Goal: Learn about a topic

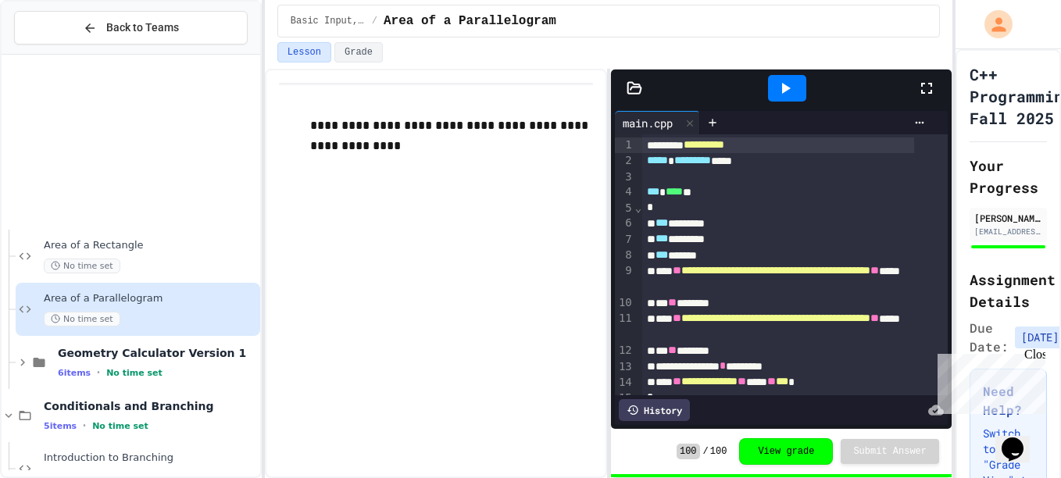
scroll to position [459, 0]
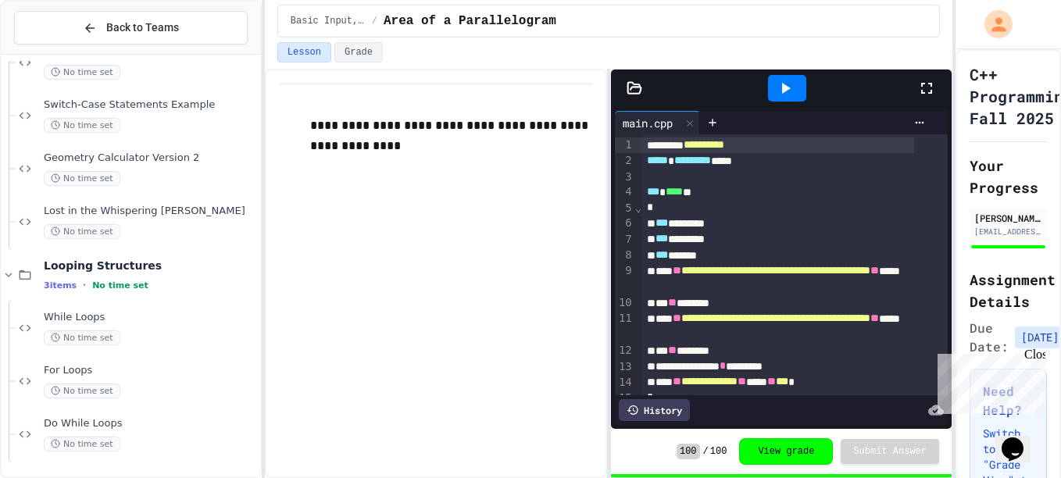
click at [123, 216] on span "Lost in the Whispering [PERSON_NAME]" at bounding box center [150, 211] width 213 height 13
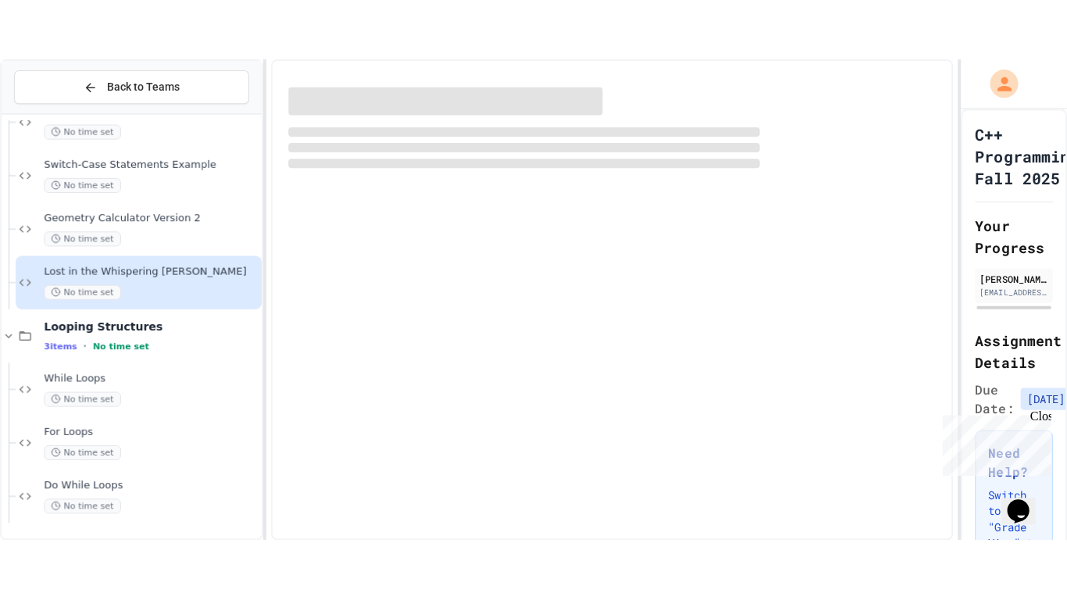
scroll to position [441, 0]
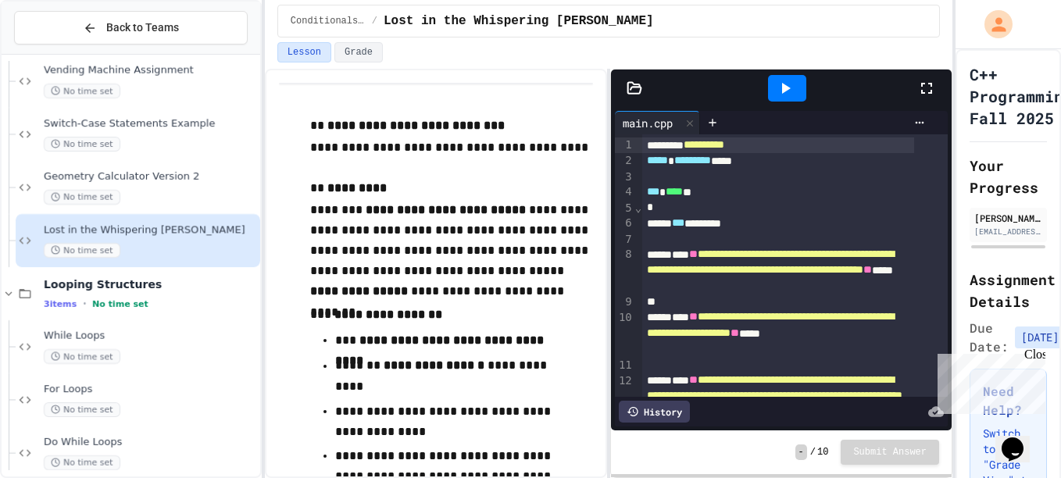
click at [921, 86] on icon at bounding box center [926, 88] width 19 height 19
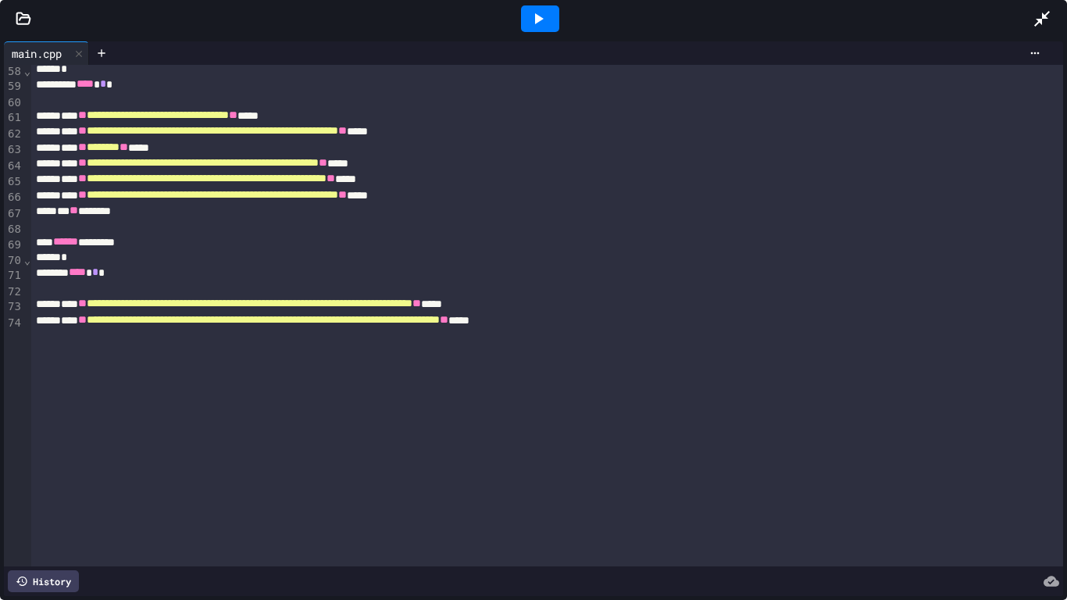
scroll to position [922, 0]
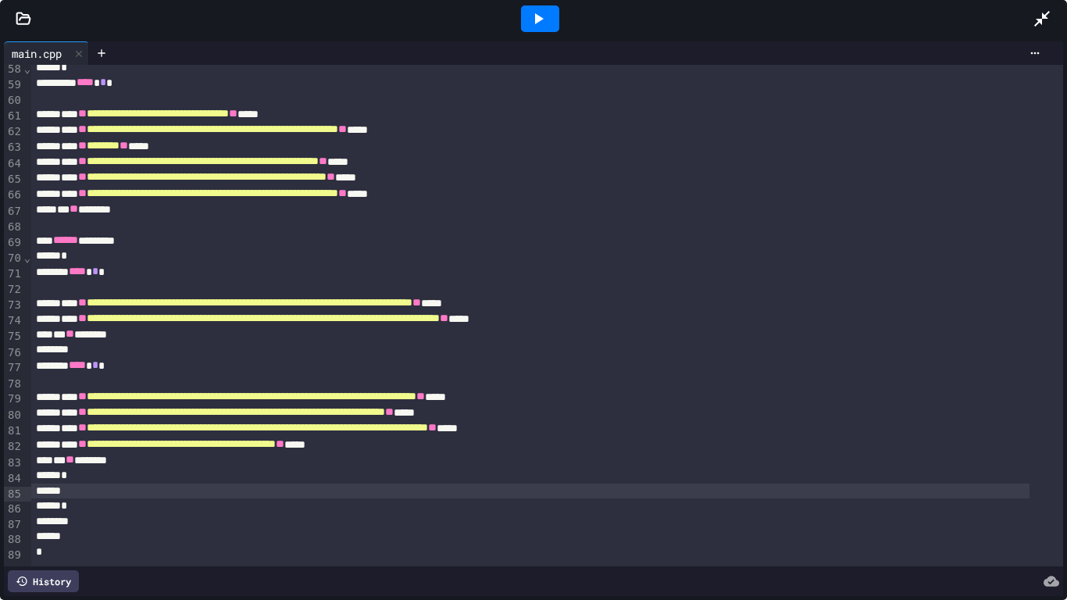
click at [115, 477] on div at bounding box center [530, 492] width 999 height 16
click at [546, 16] on icon at bounding box center [538, 18] width 19 height 19
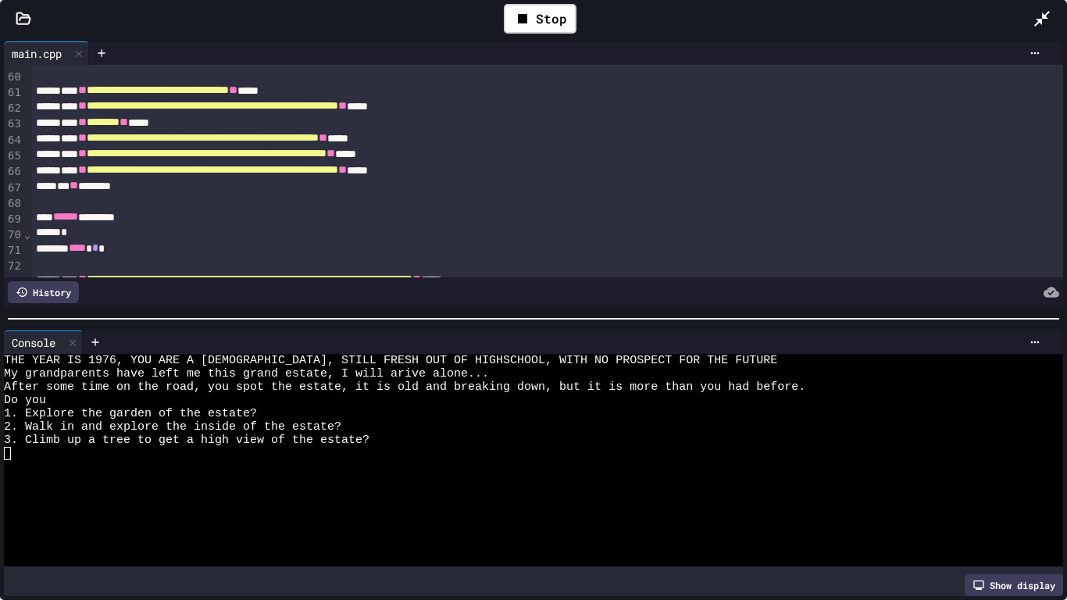
click at [47, 460] on div at bounding box center [521, 466] width 1034 height 13
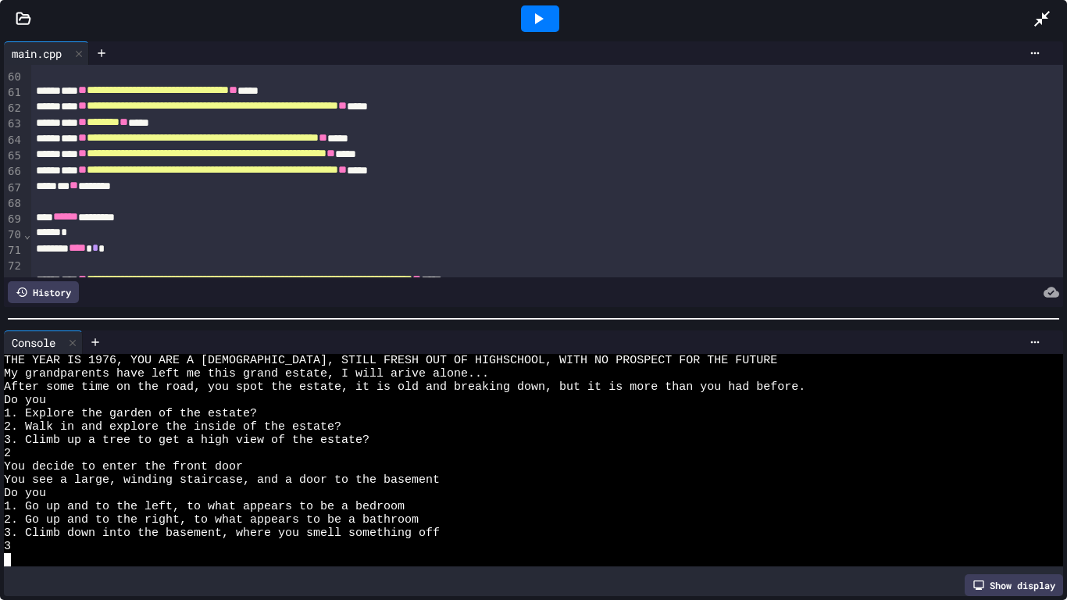
click at [16, 477] on div "3" at bounding box center [521, 546] width 1034 height 13
click at [77, 343] on div at bounding box center [72, 342] width 19 height 23
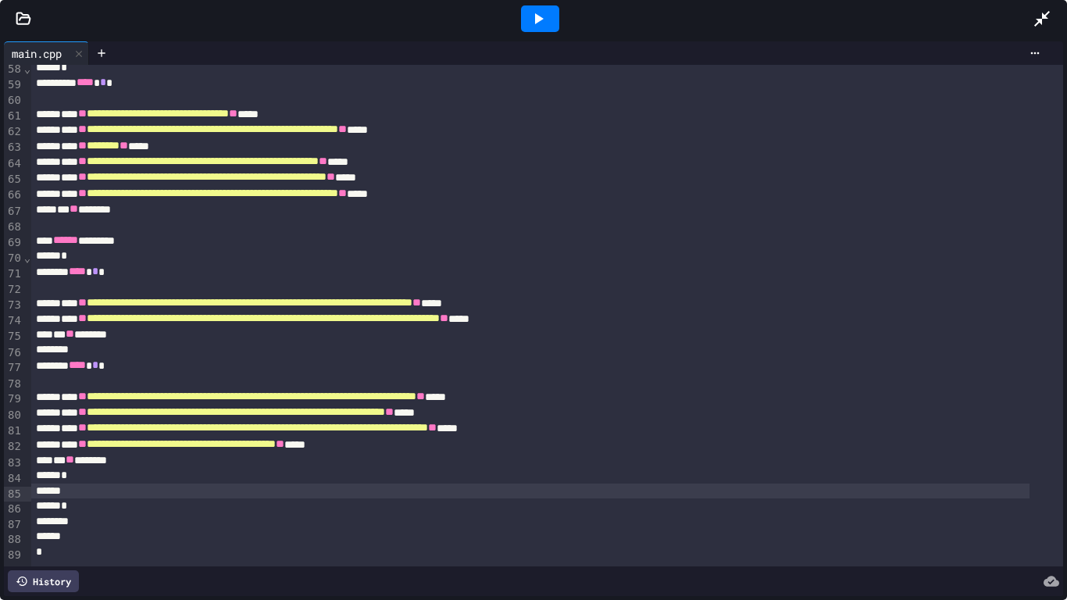
click at [547, 15] on icon at bounding box center [538, 18] width 19 height 19
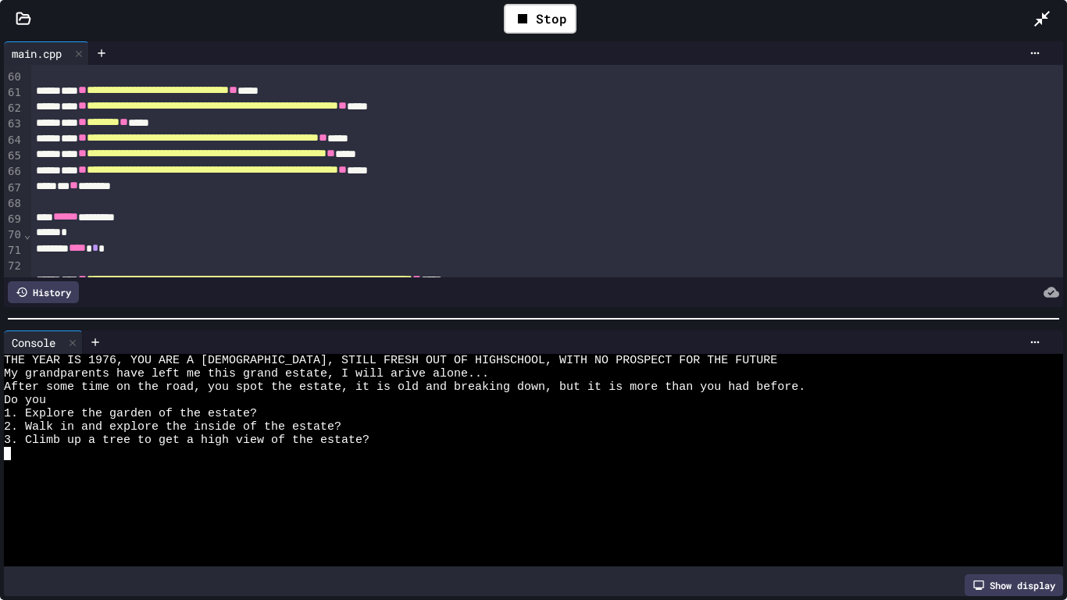
click at [20, 460] on div at bounding box center [521, 466] width 1034 height 13
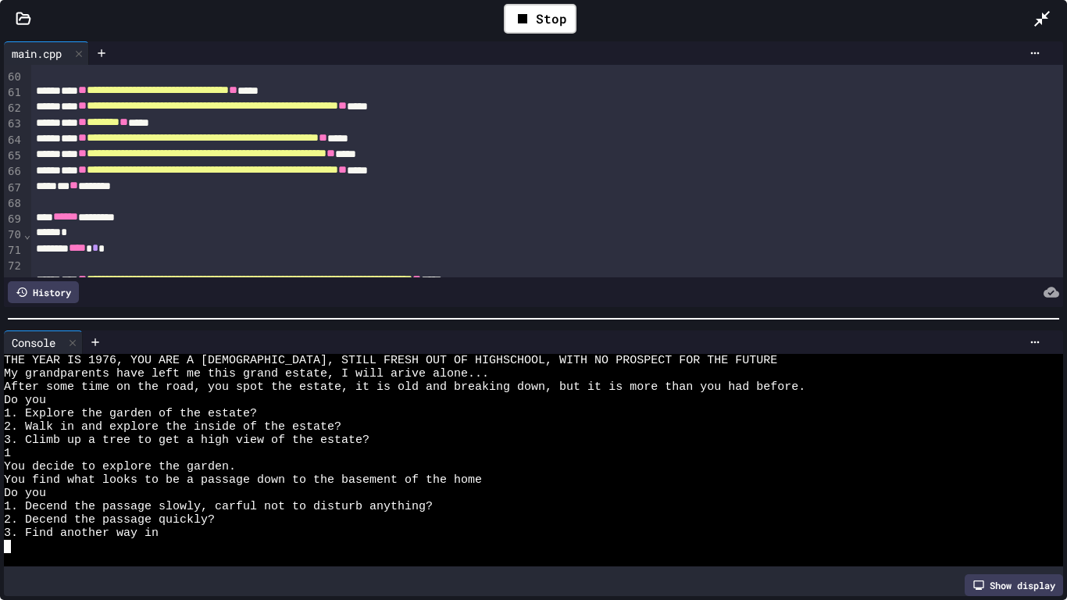
click at [20, 477] on div at bounding box center [521, 546] width 1034 height 13
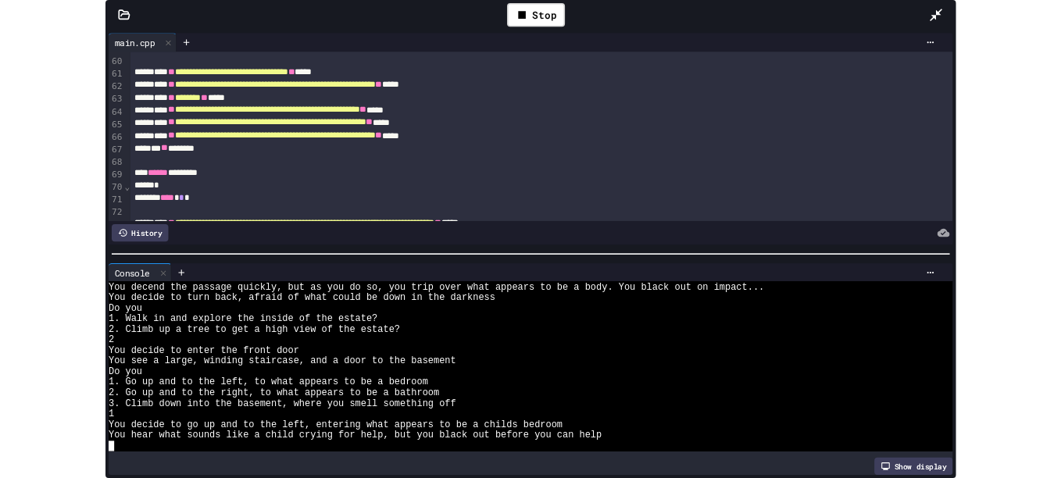
scroll to position [226, 0]
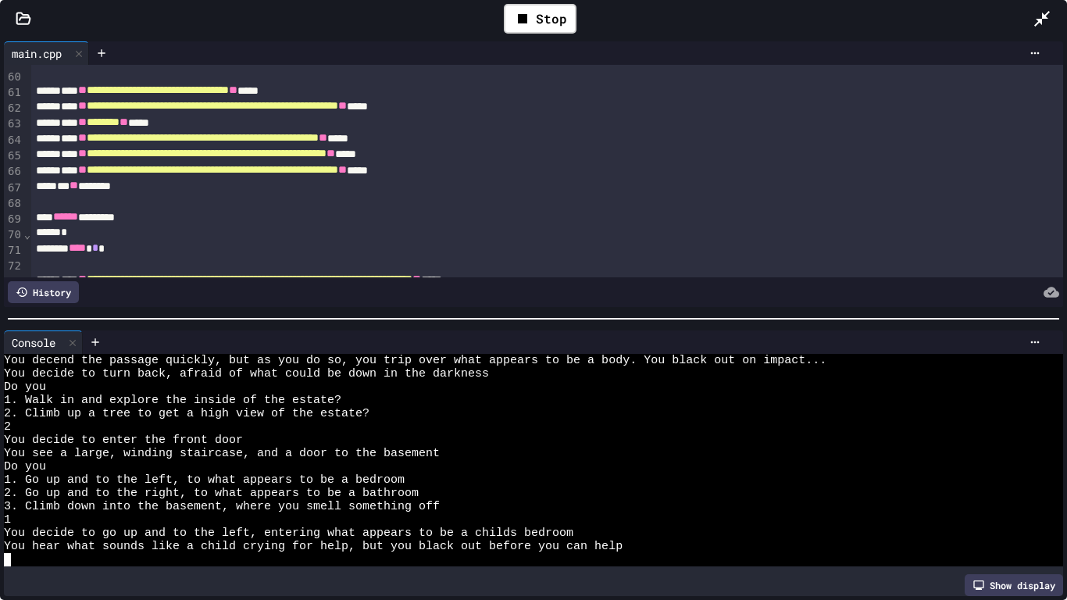
click at [75, 339] on icon at bounding box center [73, 342] width 6 height 6
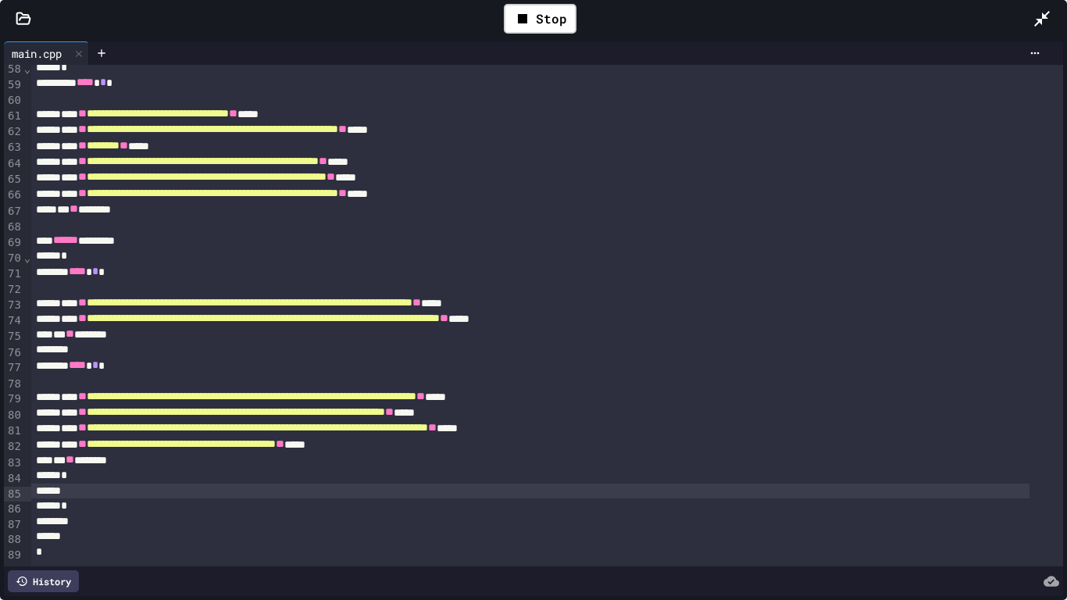
click at [1042, 11] on icon at bounding box center [1042, 18] width 19 height 19
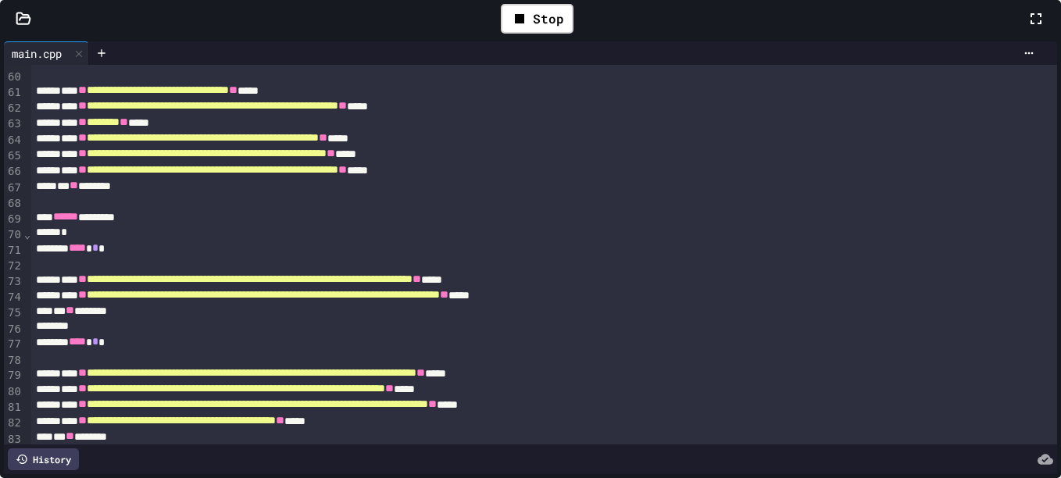
scroll to position [1177, 0]
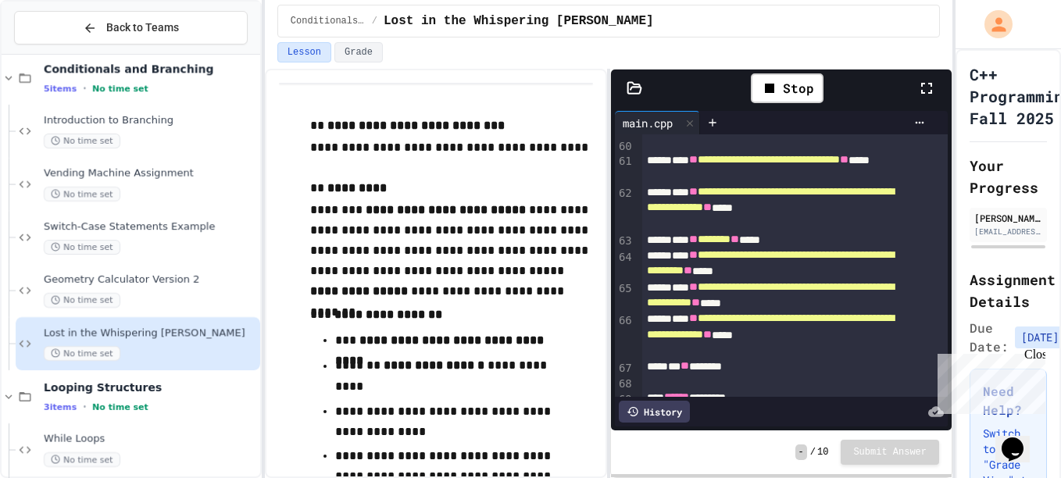
click at [810, 77] on div "Stop" at bounding box center [787, 88] width 73 height 30
